Goal: Transaction & Acquisition: Purchase product/service

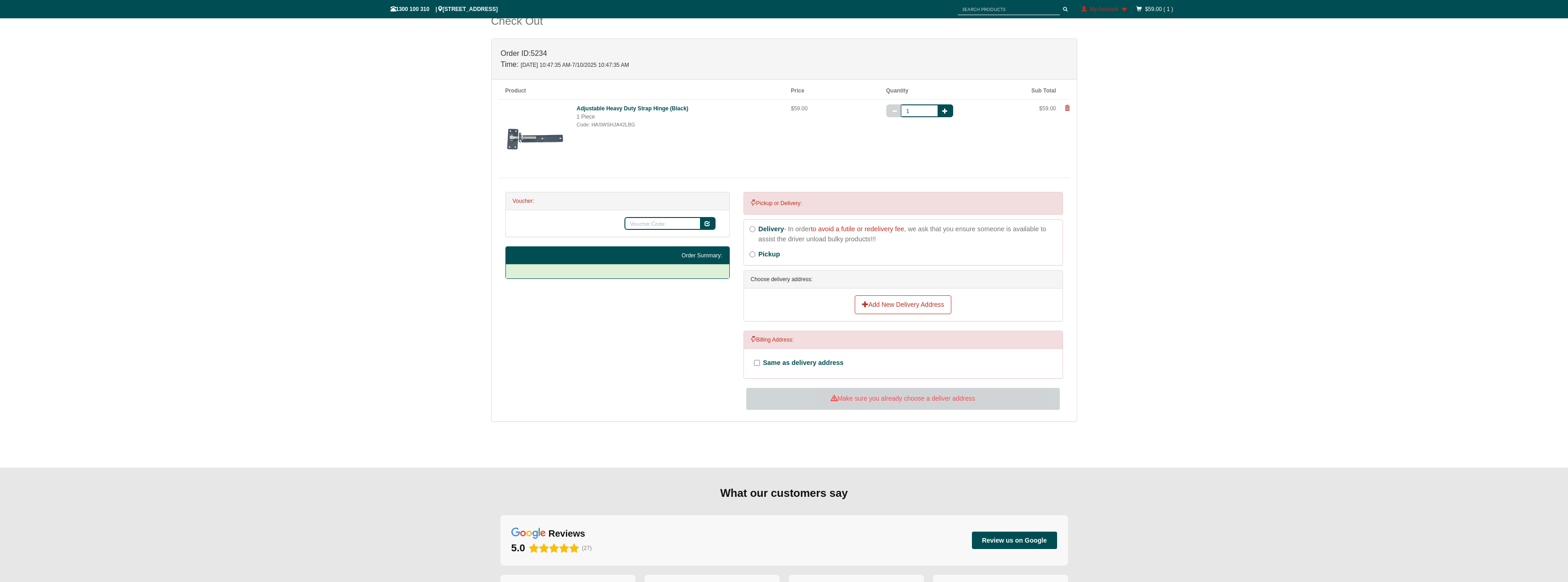
scroll to position [229, 0]
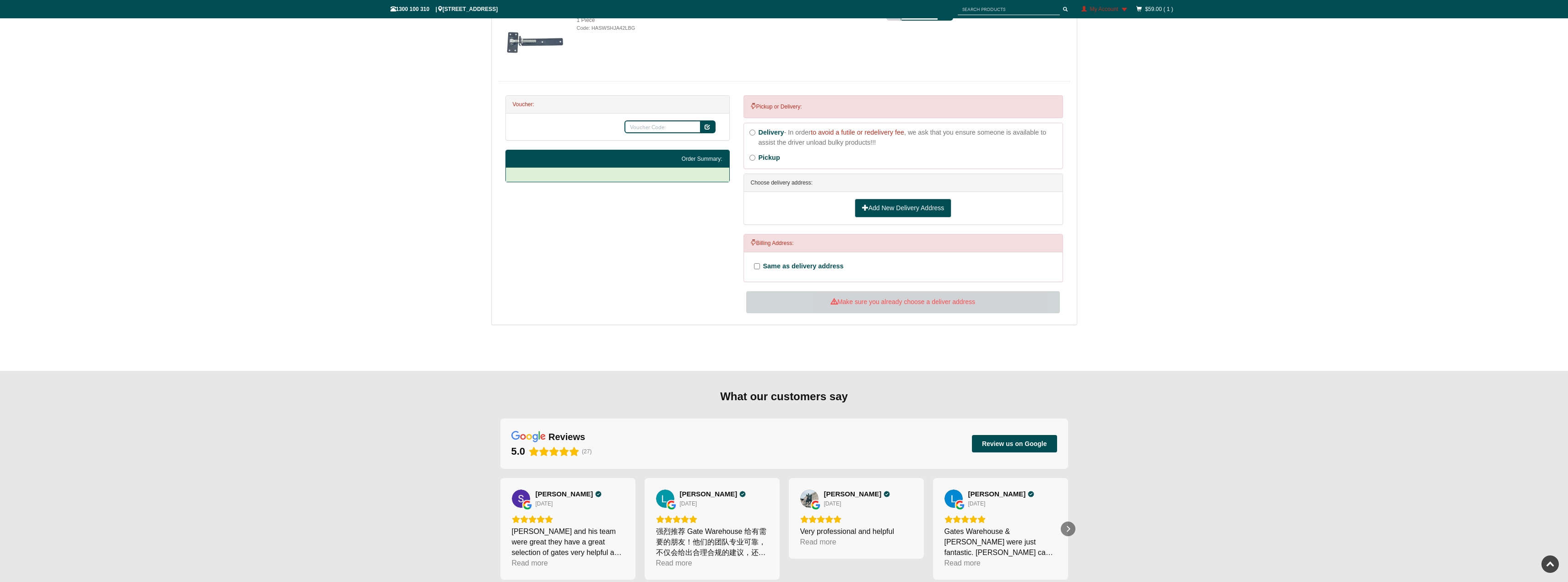
click at [875, 209] on link "Add New Delivery Address" at bounding box center [903, 208] width 97 height 19
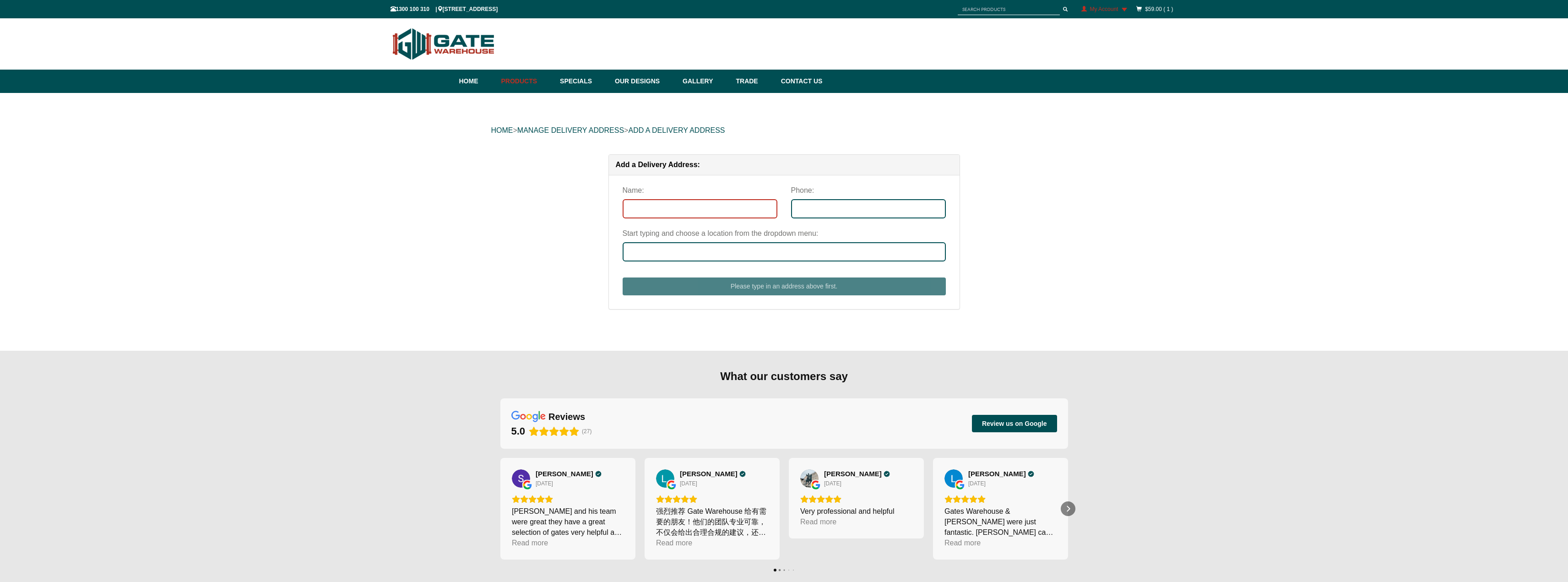
click at [682, 209] on input "Name:" at bounding box center [700, 209] width 155 height 19
type input "Paul Robson"
type input "0416977789"
click at [660, 254] on input "Start typing and choose a location from the dropdown menu:" at bounding box center [784, 252] width 323 height 19
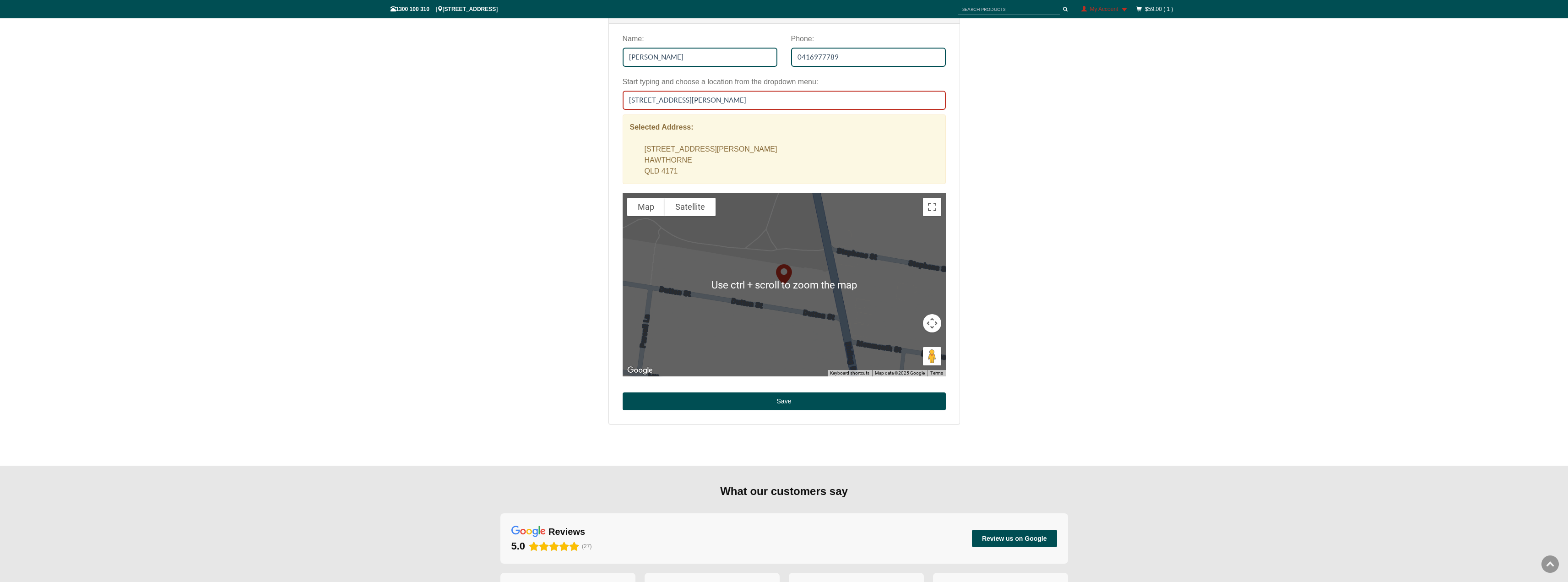
scroll to position [183, 0]
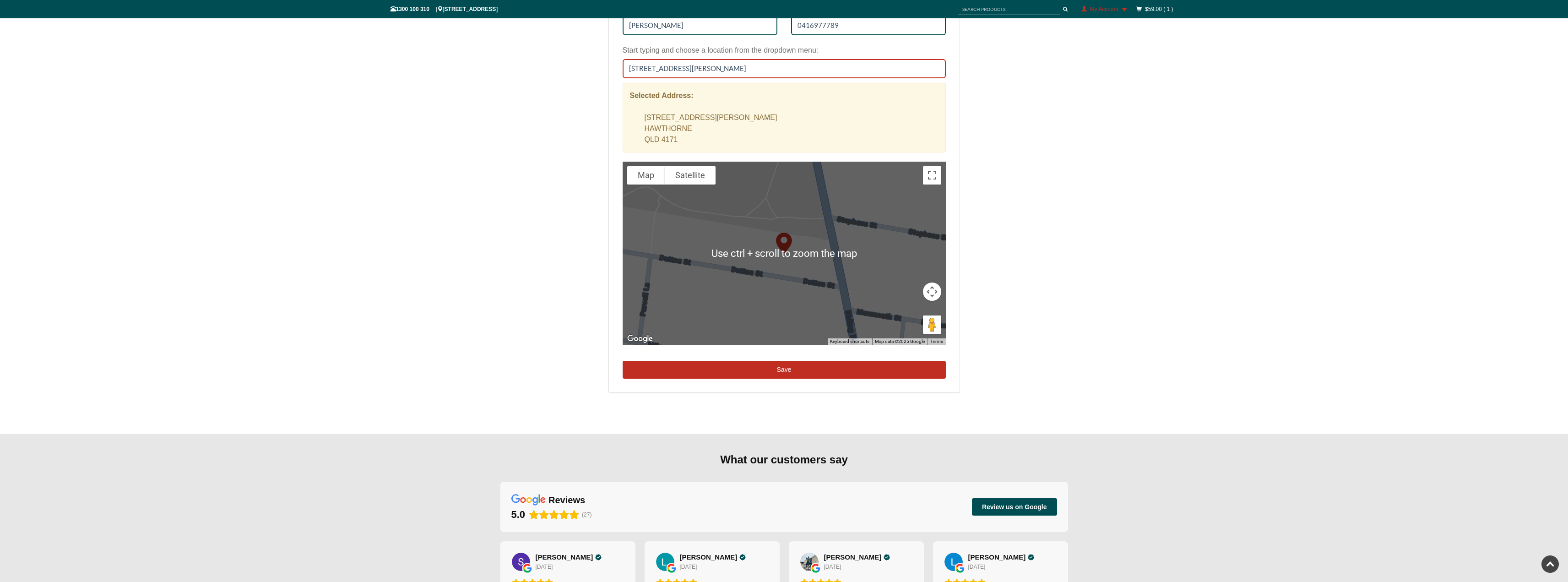
type input "11 Dutton Street, HAWTHORNE QLD 4171"
click at [789, 370] on button "Save" at bounding box center [784, 370] width 323 height 18
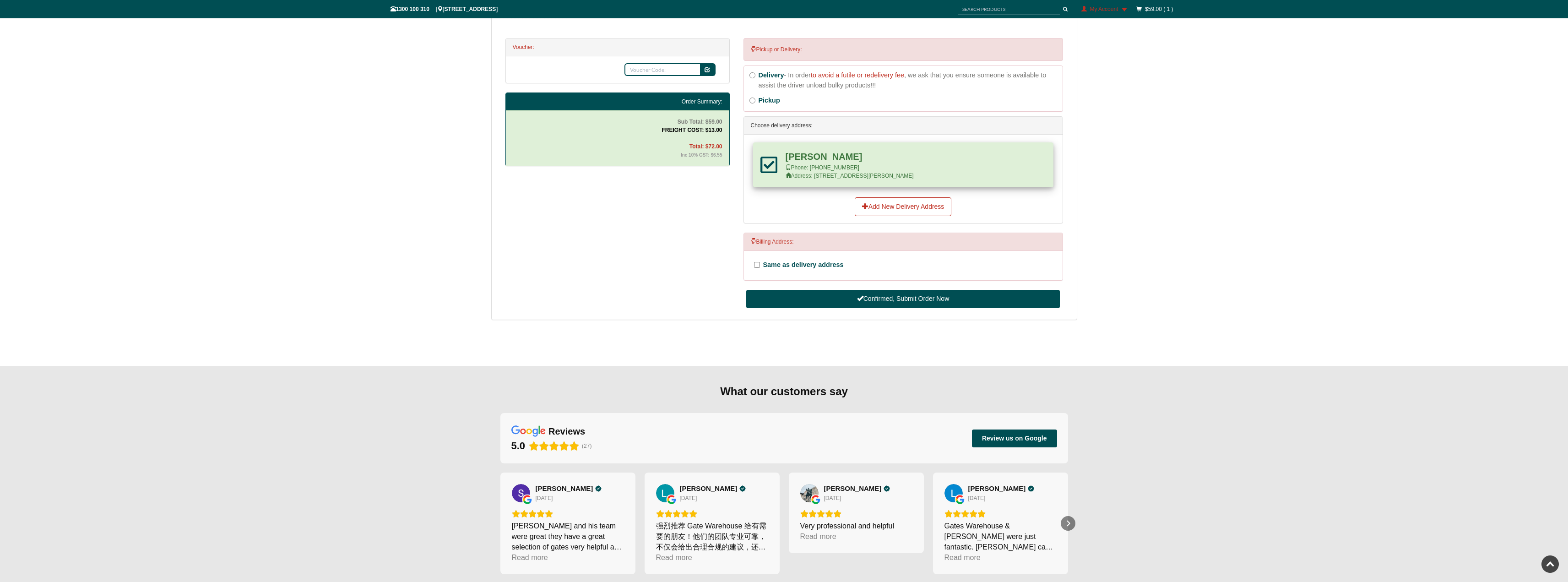
scroll to position [338, 0]
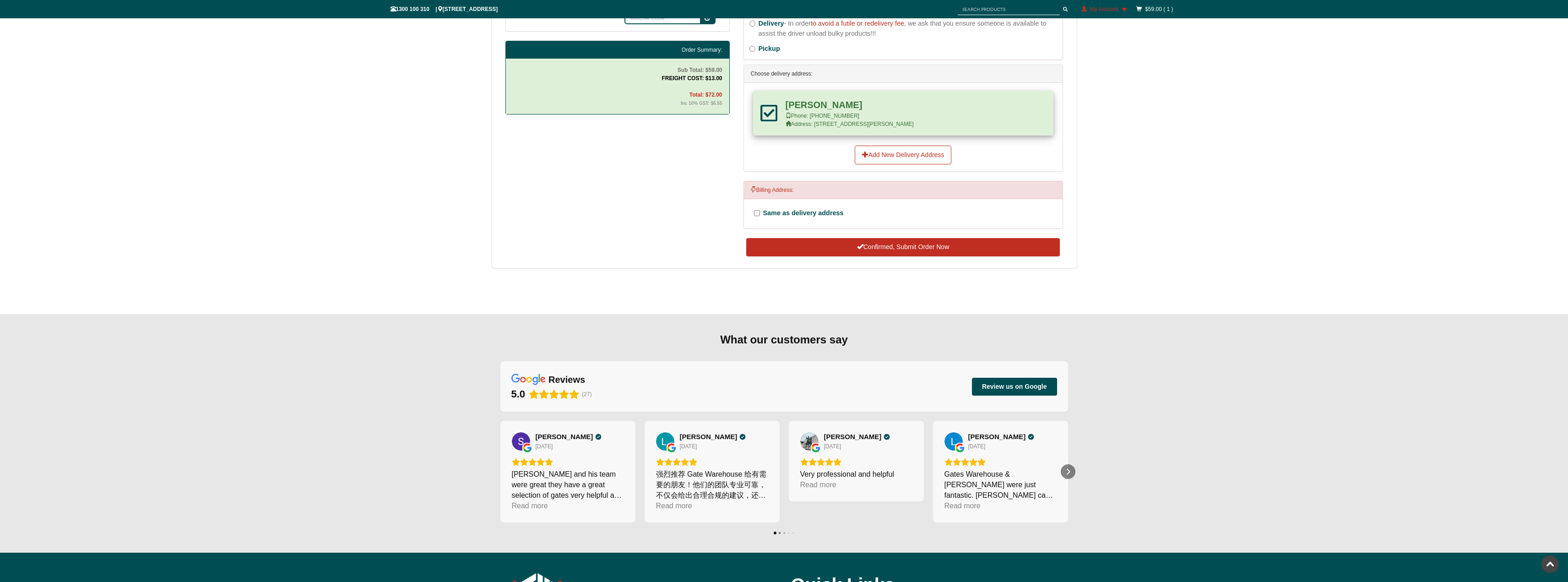
click at [891, 245] on button "Confirmed, Submit Order Now" at bounding box center [903, 247] width 313 height 18
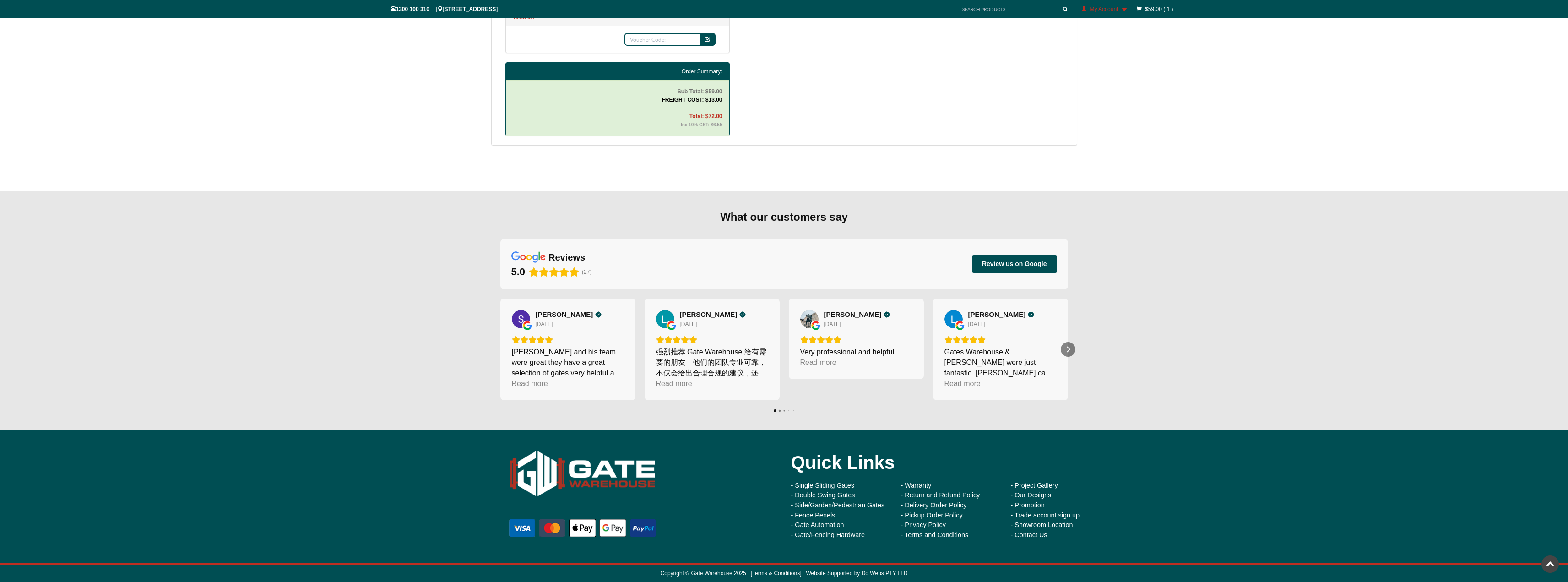
scroll to position [317, 0]
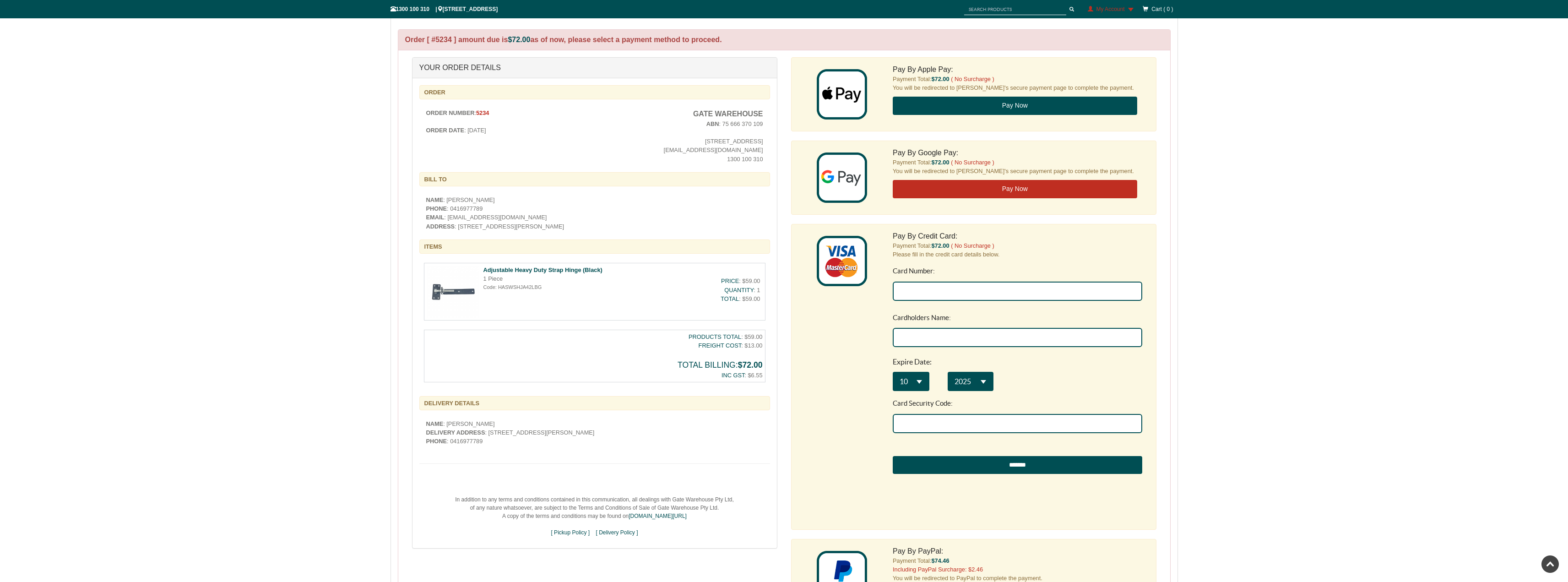
scroll to position [229, 0]
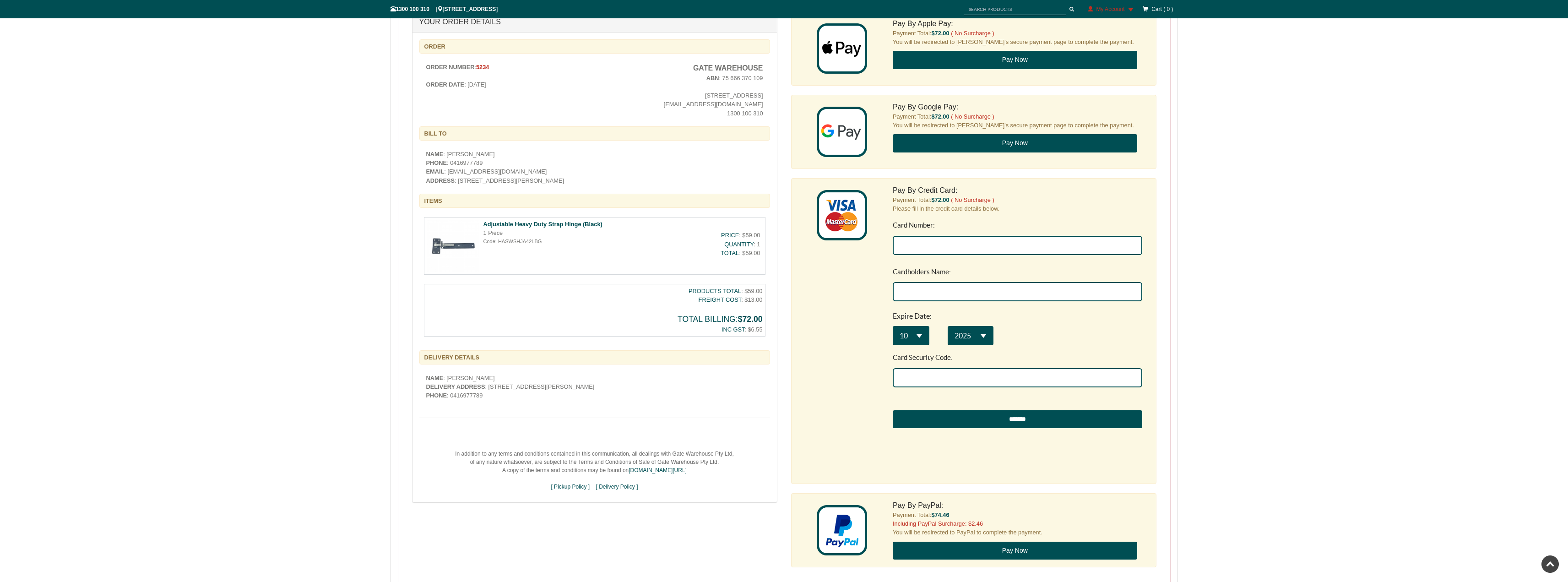
click at [965, 251] on input "Card Number:" at bounding box center [1018, 245] width 250 height 19
type input "5523 5052 7739 0766"
type input "[PERSON_NAME]"
select select "**"
click at [1047, 326] on div "10 ** ** ** ** ** ** ** ** ** ** ** ** 2027 **** **** **** **** **** **** **** …" at bounding box center [1018, 335] width 250 height 19
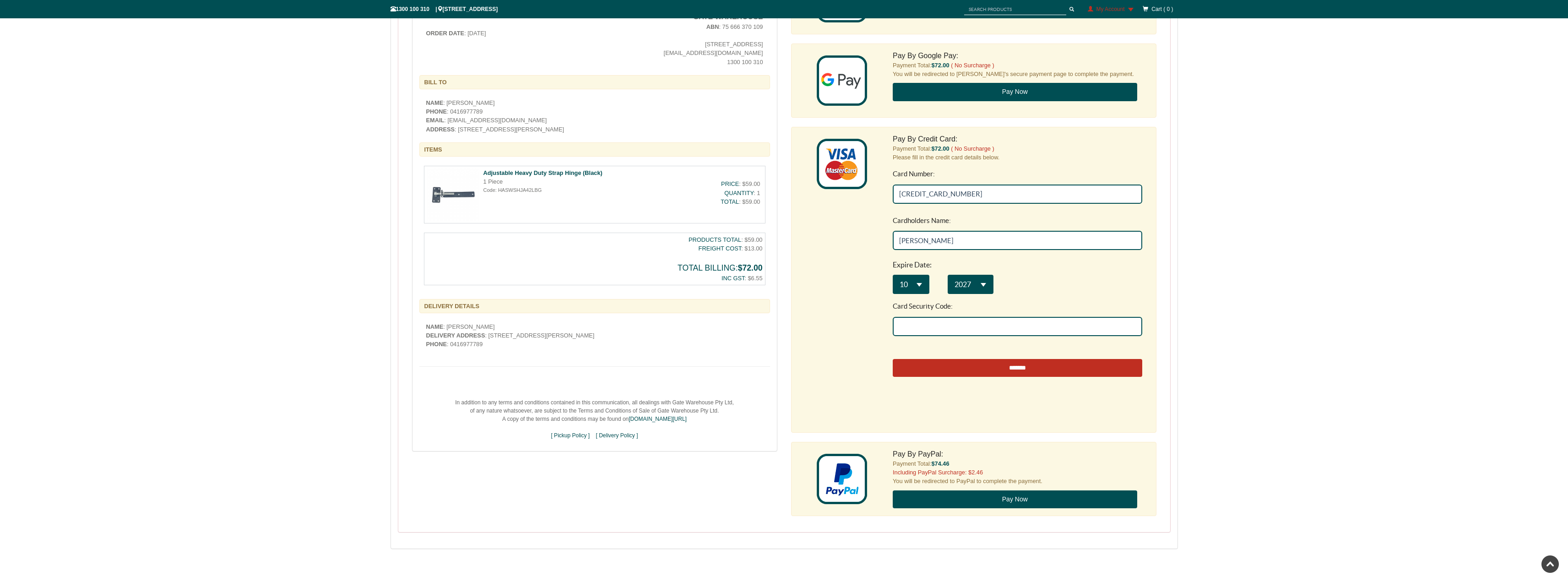
scroll to position [320, 0]
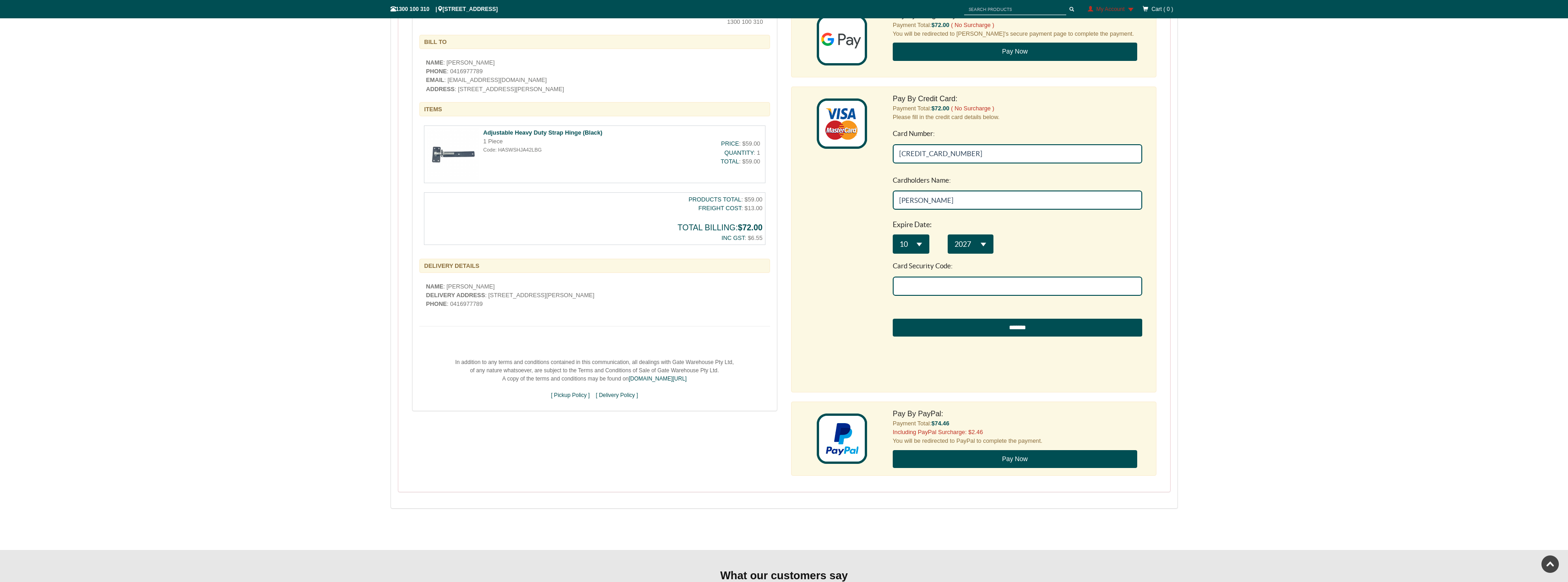
click at [943, 286] on input "Card Security Code:" at bounding box center [1018, 286] width 250 height 19
type input "536"
click at [965, 324] on input "*******" at bounding box center [1018, 328] width 250 height 18
type input "**********"
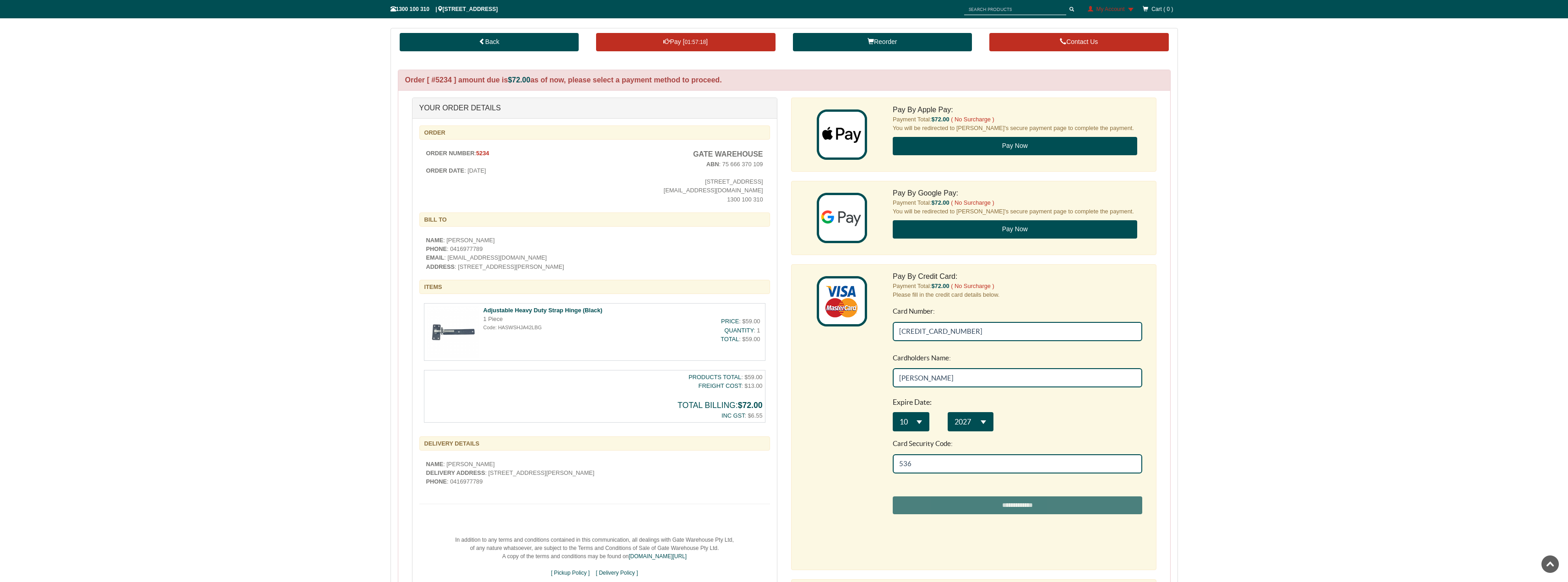
scroll to position [138, 0]
